Goal: Information Seeking & Learning: Compare options

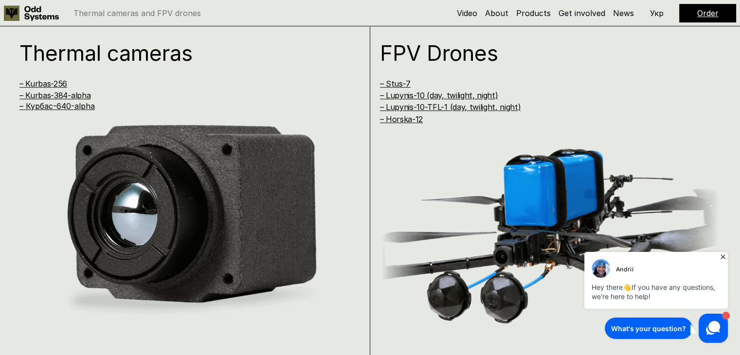
scroll to position [712, 0]
click at [58, 83] on link "– Kurbas-256" at bounding box center [43, 84] width 48 height 10
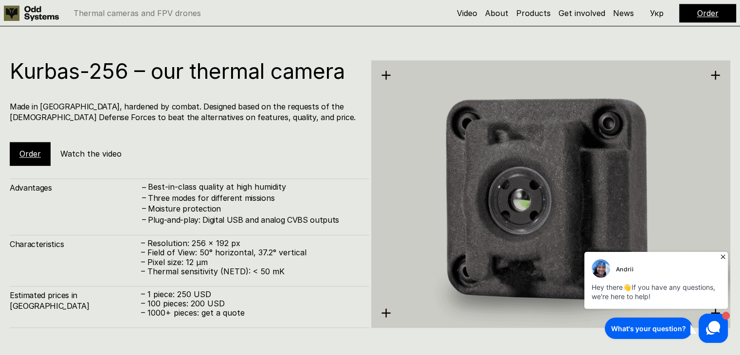
scroll to position [1069, 0]
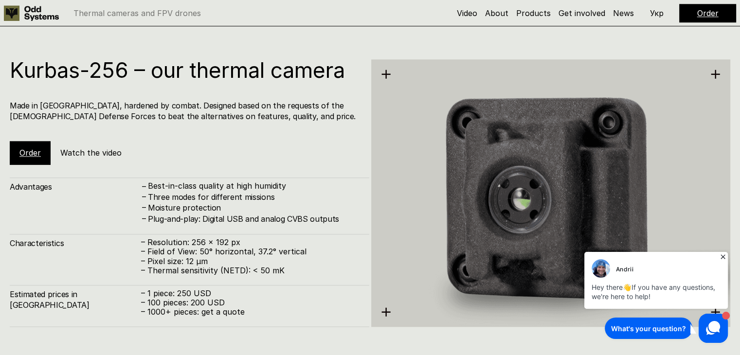
click at [207, 45] on div "Kurbas-256 – our thermal camera Made in [GEOGRAPHIC_DATA], hardened by combat. …" at bounding box center [370, 178] width 740 height 355
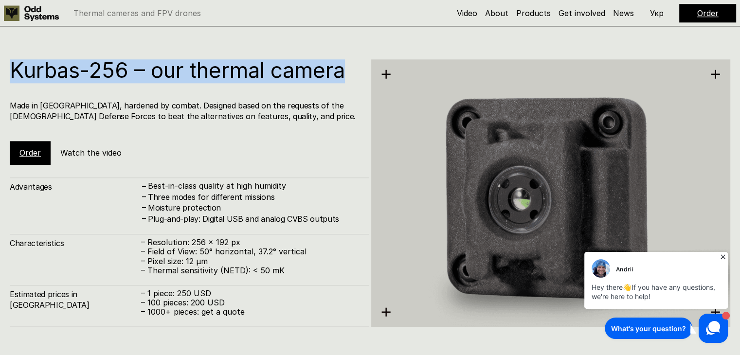
drag, startPoint x: 14, startPoint y: 69, endPoint x: 353, endPoint y: 74, distance: 339.0
click at [353, 74] on h1 "Kurbas-256 – our thermal camera" at bounding box center [185, 69] width 350 height 21
copy h1 "Kurbas-256 – our thermal camera"
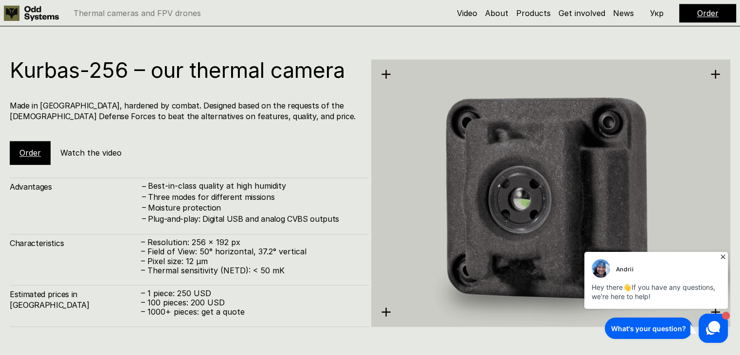
click at [102, 195] on div "Advantages – Best-in-class quality at high humidity – Three modes for different…" at bounding box center [189, 201] width 359 height 47
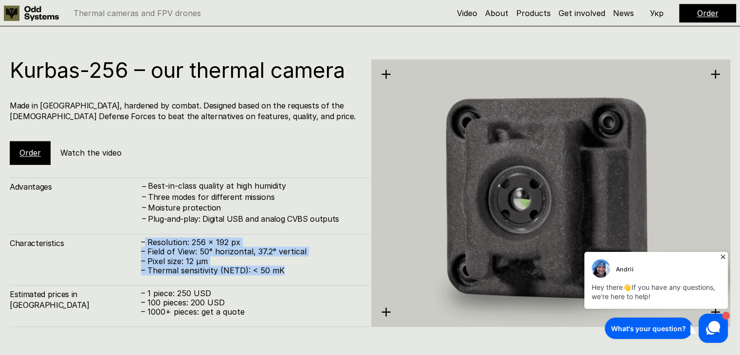
drag, startPoint x: 145, startPoint y: 240, endPoint x: 300, endPoint y: 272, distance: 158.0
click at [300, 272] on div "– Resolution: 256 x 192 px – Field of View: 50° horizontal, 37.2° vertical – Pi…" at bounding box center [250, 256] width 218 height 37
copy div "Resolution: 256 x 192 px – Field of View: 50° horizontal, 37.2° vertical – Pixe…"
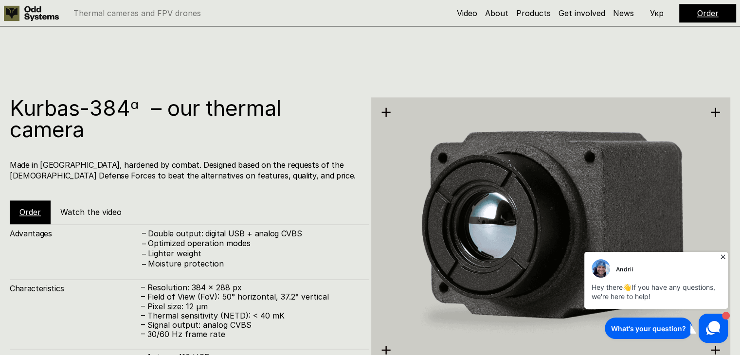
scroll to position [1313, 0]
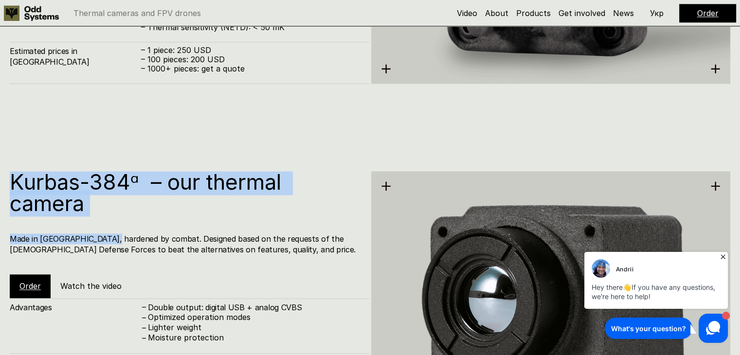
drag, startPoint x: 11, startPoint y: 174, endPoint x: 109, endPoint y: 209, distance: 104.5
click at [108, 213] on h1 "Kurbas-384ᵅ – our thermal camera" at bounding box center [185, 192] width 350 height 43
click at [109, 209] on h1 "Kurbas-384ᵅ – our thermal camera" at bounding box center [185, 192] width 350 height 43
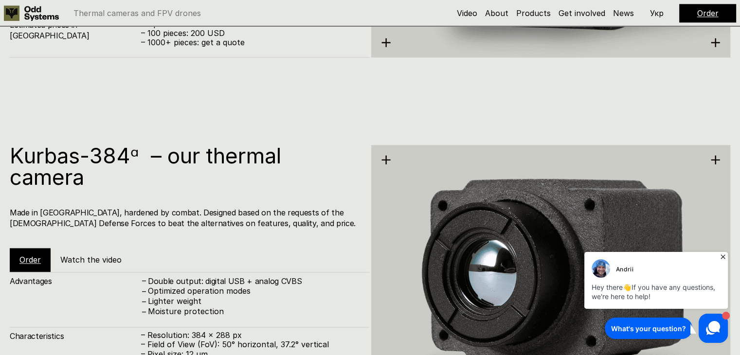
scroll to position [1361, 0]
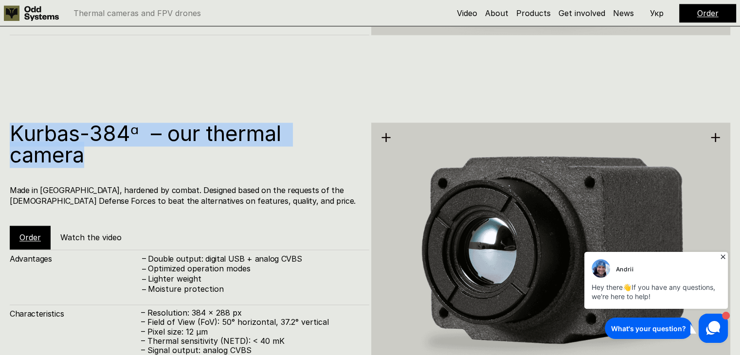
drag, startPoint x: 4, startPoint y: 123, endPoint x: 94, endPoint y: 162, distance: 98.5
click at [94, 162] on div "Kurbas-384ᵅ – our thermal camera Made in [GEOGRAPHIC_DATA], hardened by combat.…" at bounding box center [370, 241] width 740 height 355
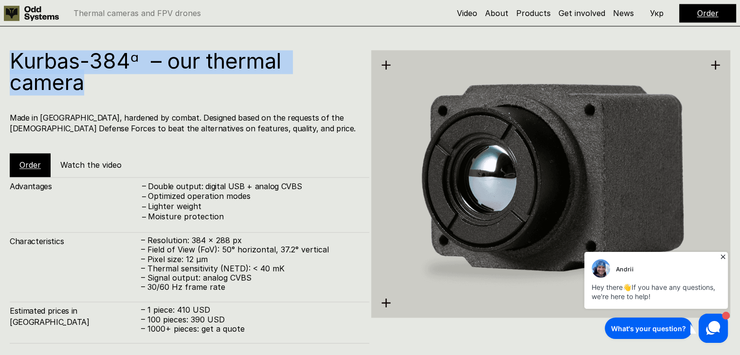
scroll to position [1507, 0]
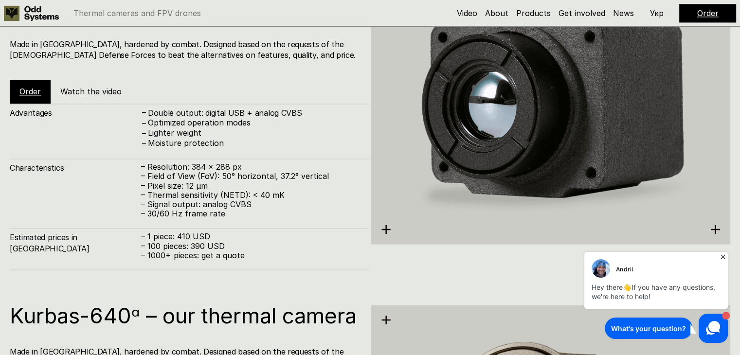
click at [142, 179] on p "– Field of View (FoV): 50° horizontal, 37.2° vertical" at bounding box center [250, 176] width 218 height 9
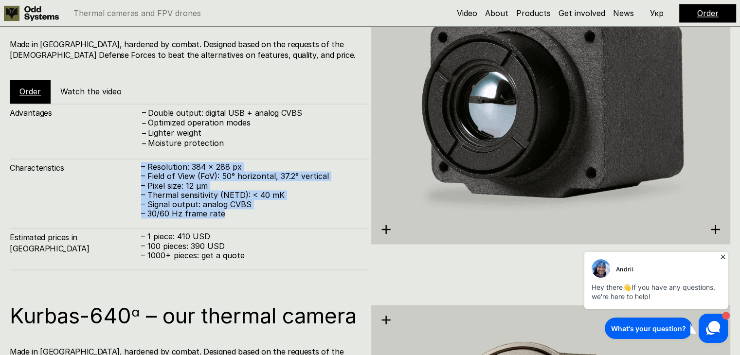
drag, startPoint x: 138, startPoint y: 166, endPoint x: 251, endPoint y: 216, distance: 123.6
click at [251, 216] on div "Characteristics – Resolution: 384 x 288 px – Field of View (FoV): 50° horizonta…" at bounding box center [189, 189] width 359 height 60
copy div "– Resolution: 384 x 288 px – Field of View (FoV): 50° horizontal, 37.2° vertica…"
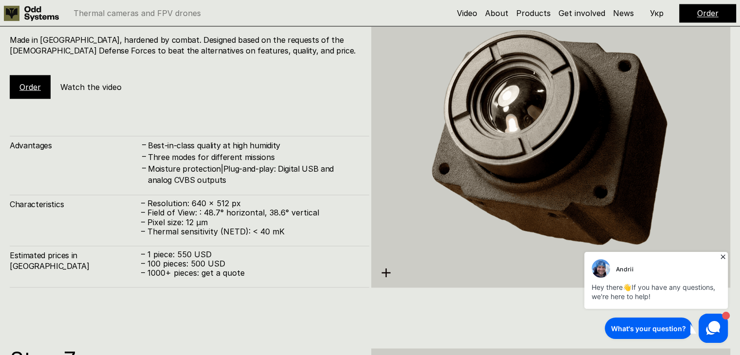
scroll to position [1750, 0]
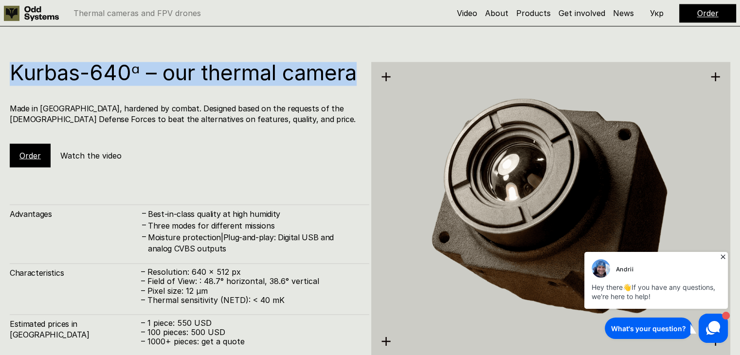
drag, startPoint x: 10, startPoint y: 68, endPoint x: 90, endPoint y: 108, distance: 89.8
click at [90, 108] on div "Kurbas-640ᵅ – our thermal camera Made in [GEOGRAPHIC_DATA], hardened by combat.…" at bounding box center [189, 115] width 359 height 106
copy h1 "Kurbas-640ᵅ – our thermal camera"
click at [178, 264] on div "Characteristics – Resolution: 640 x 512 px – Field of View: : 48.7° horizontal,…" at bounding box center [189, 283] width 359 height 41
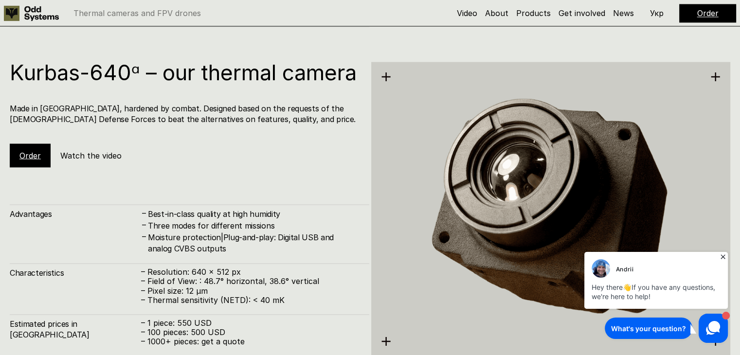
click at [130, 276] on h4 "Characteristics" at bounding box center [75, 272] width 131 height 11
drag, startPoint x: 138, startPoint y: 268, endPoint x: 254, endPoint y: 287, distance: 117.3
click at [140, 268] on h4 "Characteristics" at bounding box center [75, 272] width 131 height 11
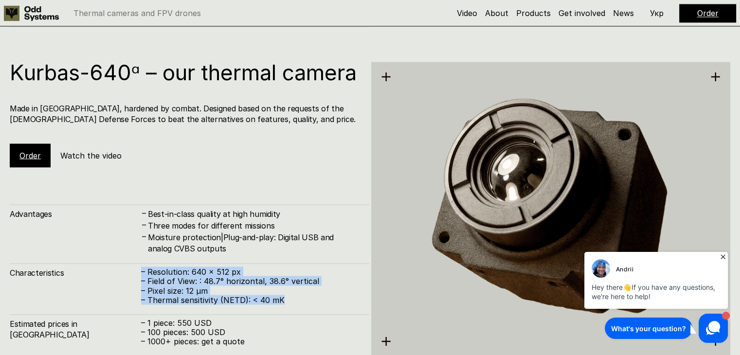
drag, startPoint x: 254, startPoint y: 287, endPoint x: 289, endPoint y: 300, distance: 37.4
click at [289, 300] on div "– Resolution: 640 x 512 px – Field of View: : 48.7° horizontal, 38.6° vertical …" at bounding box center [250, 285] width 218 height 37
copy div "– Resolution: 640 x 512 px – Field of View: : 48.7° horizontal, 38.6° vertical …"
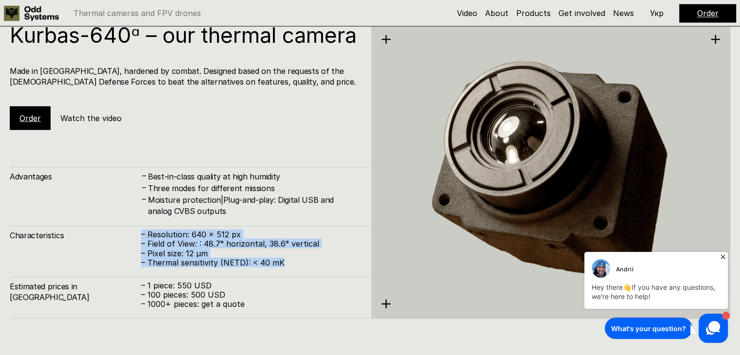
scroll to position [1848, 0]
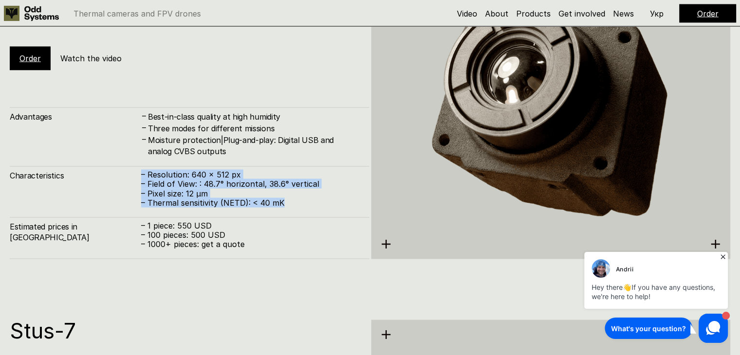
click at [263, 270] on div "Kurbas-640ᵅ – our thermal camera Made in [GEOGRAPHIC_DATA], hardened by combat.…" at bounding box center [370, 110] width 740 height 355
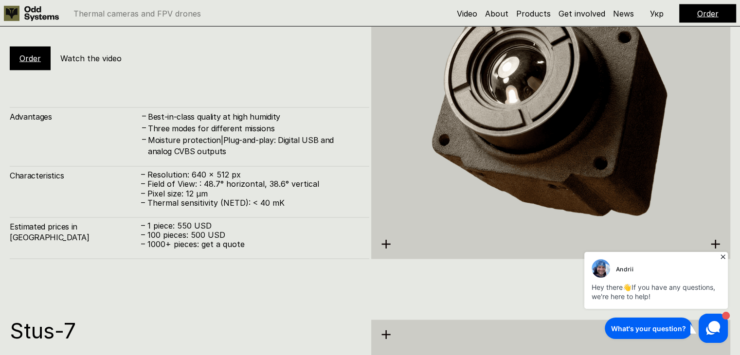
click at [171, 228] on p "– 1 piece: 550 USD" at bounding box center [250, 225] width 218 height 9
click at [172, 227] on p "– 1 piece: 550 USD" at bounding box center [250, 225] width 218 height 9
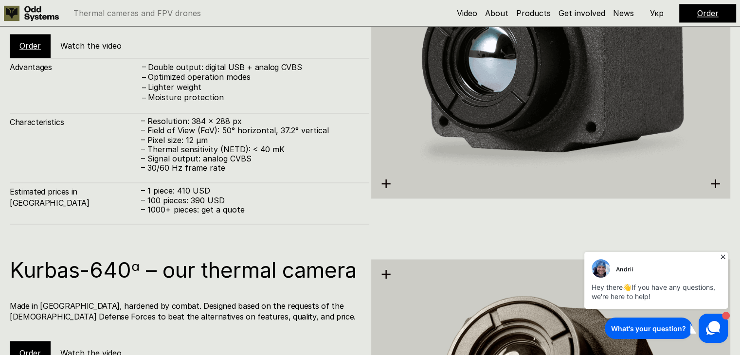
scroll to position [1556, 0]
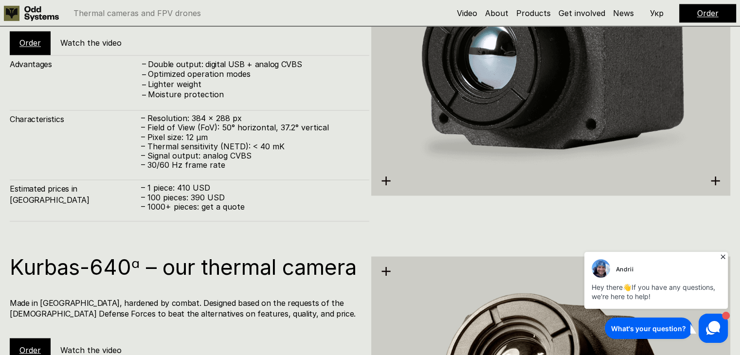
click at [188, 186] on p "– 1 piece: 410 USD – 100 pieces: 390 USD – 1000+ pieces: get a quote" at bounding box center [250, 197] width 218 height 28
click at [183, 190] on p "– 1 piece: 410 USD – 100 pieces: 390 USD – 1000+ pieces: get a quote" at bounding box center [250, 197] width 218 height 28
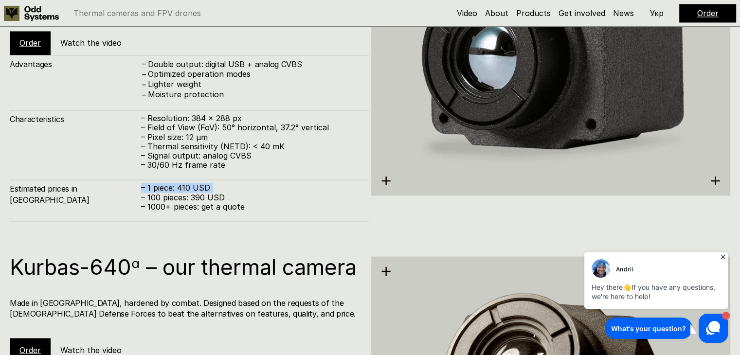
copy p "– 1 piece: 410 USD"
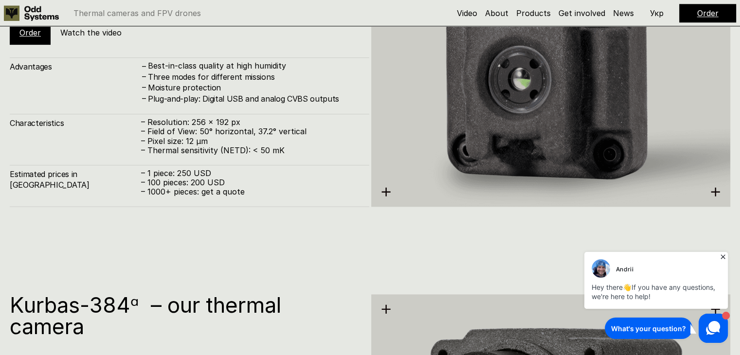
scroll to position [1167, 0]
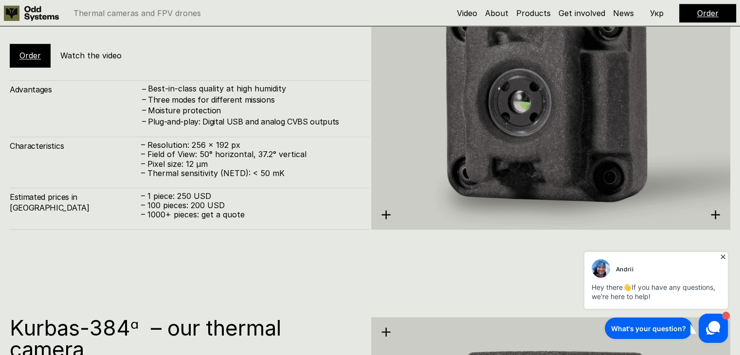
click at [206, 190] on div "Estimated prices in [GEOGRAPHIC_DATA] – 1 piece: 250 USD – 100 pieces: 200 USD …" at bounding box center [189, 209] width 359 height 42
copy p "– 1 piece: 250 USD"
